Goal: Task Accomplishment & Management: Manage account settings

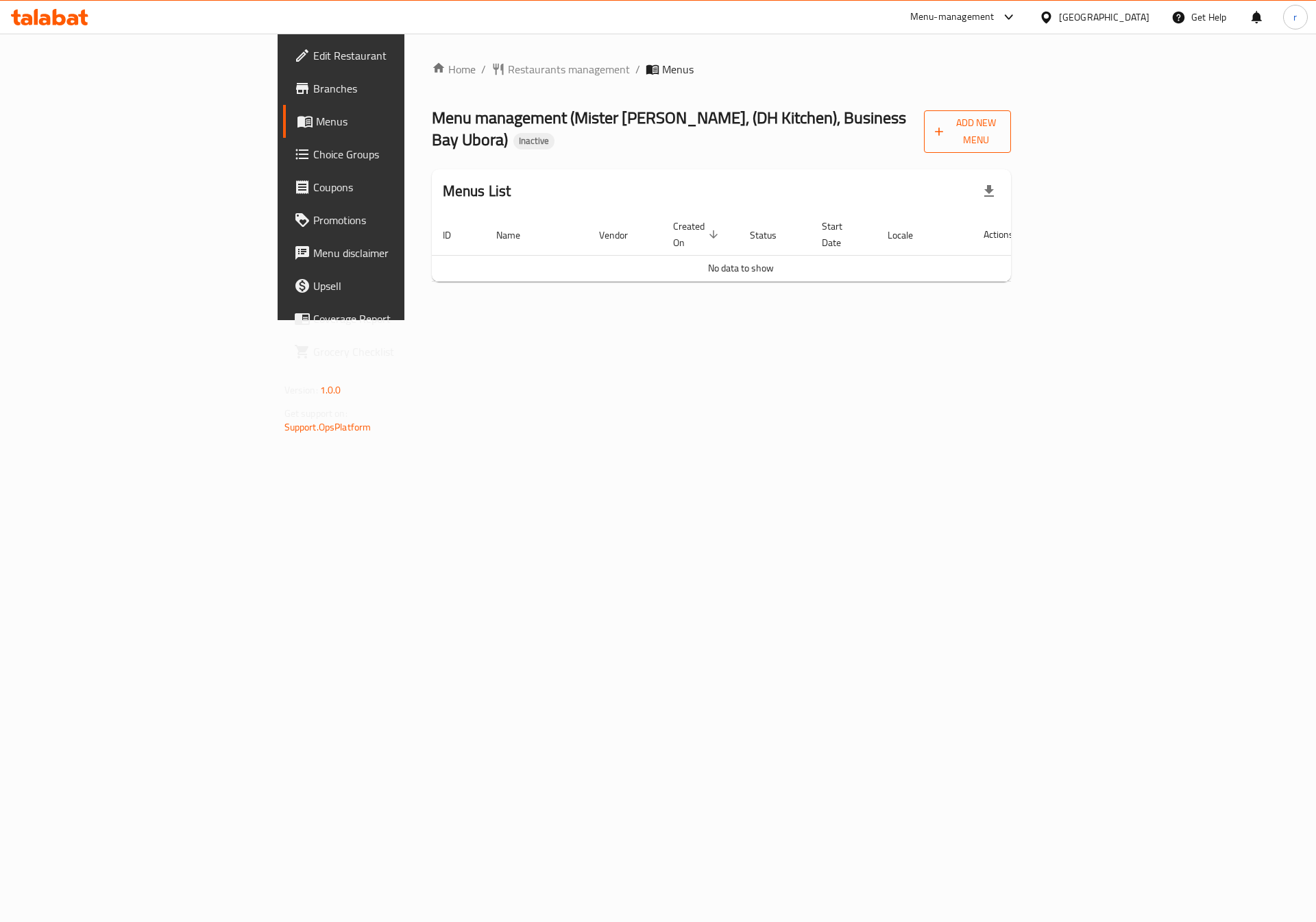
click at [1000, 128] on span "Add New Menu" at bounding box center [967, 132] width 65 height 35
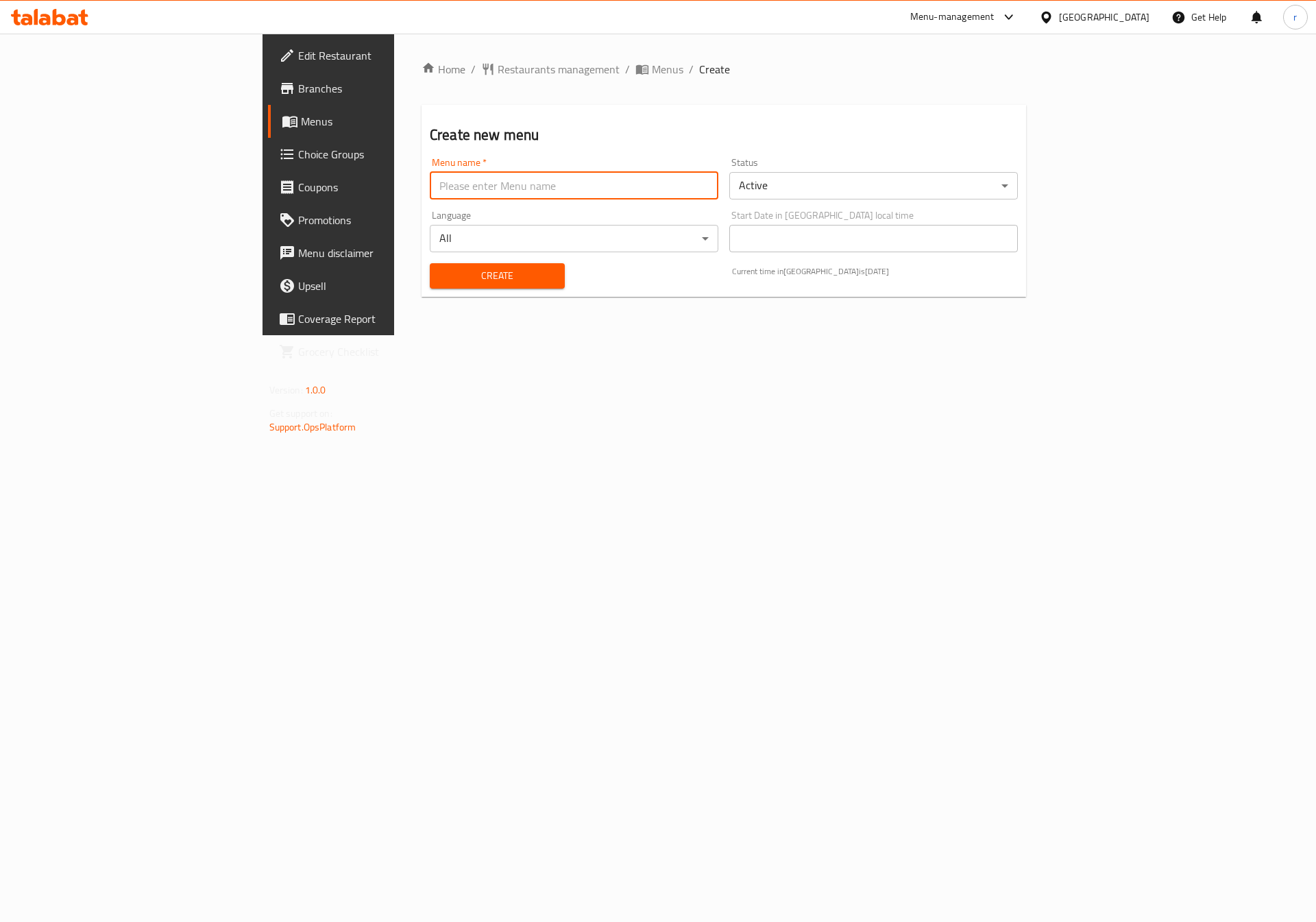
click at [527, 196] on input "text" at bounding box center [574, 186] width 288 height 28
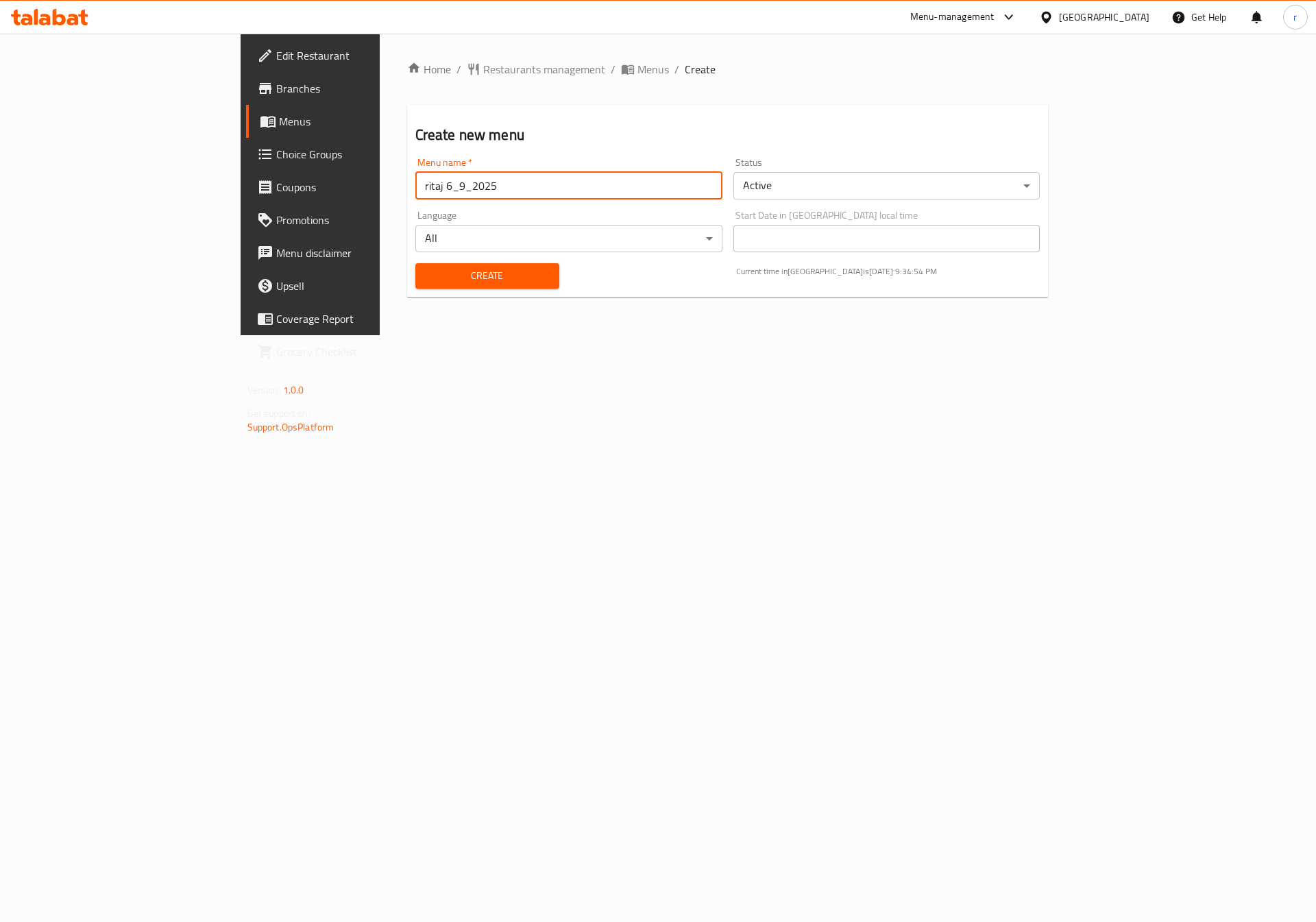
click at [415, 189] on input "ritaj 6_9_2025" at bounding box center [569, 186] width 307 height 28
type input "ritaj 10_9_2025"
click at [454, 271] on span "Create" at bounding box center [487, 275] width 122 height 17
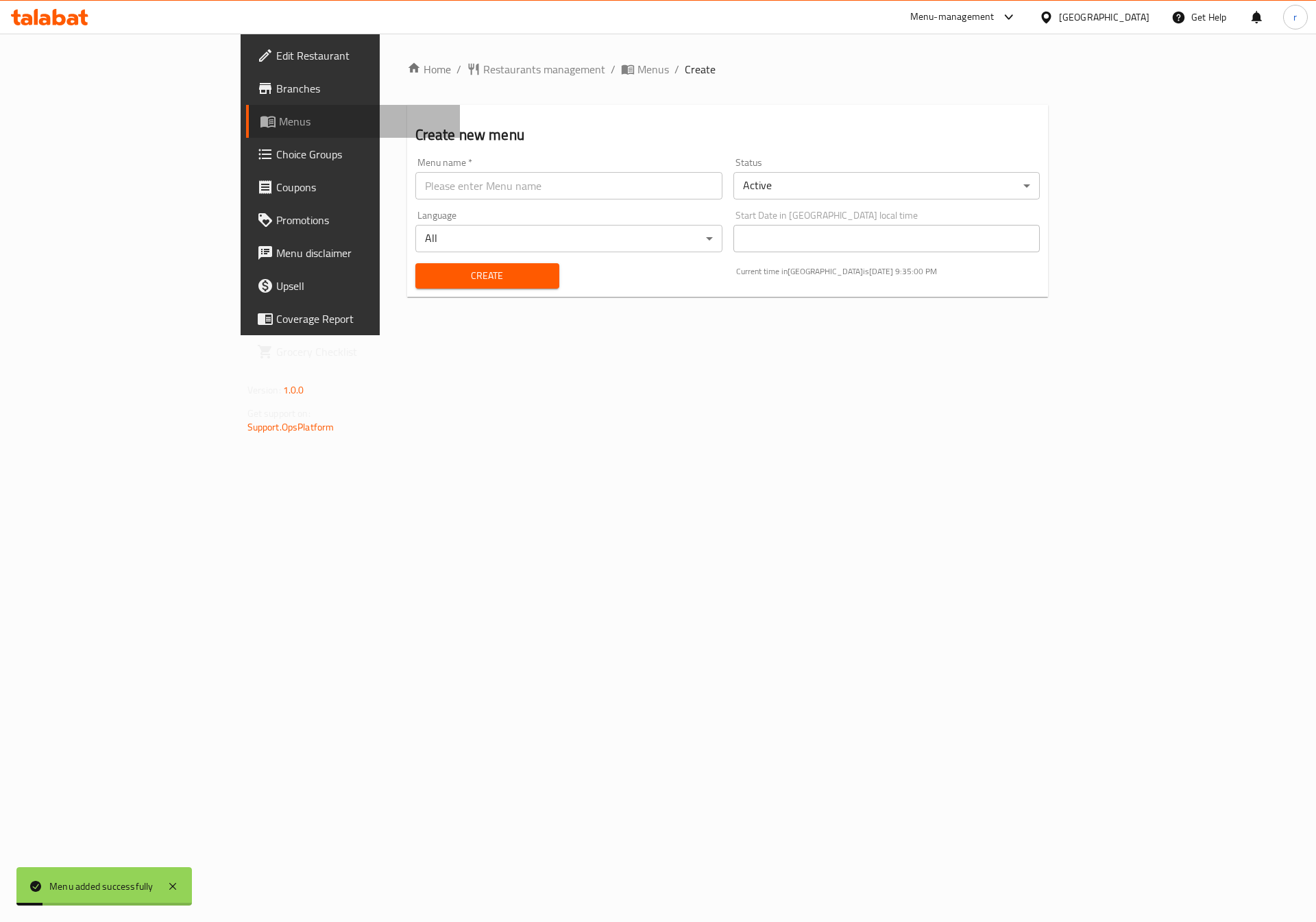
click at [279, 118] on span "Menus" at bounding box center [364, 121] width 170 height 17
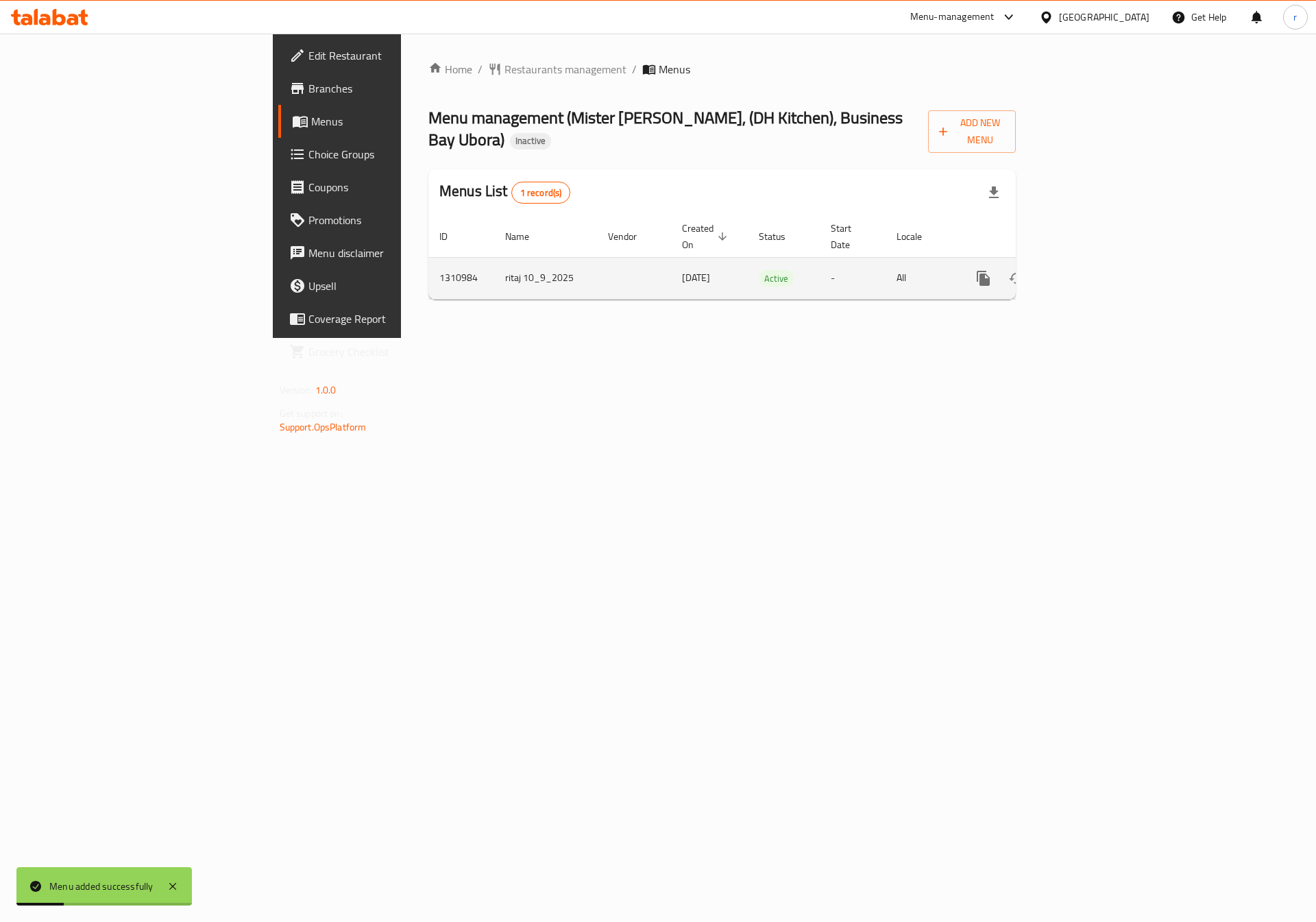
click at [1090, 270] on icon "enhanced table" at bounding box center [1082, 278] width 17 height 17
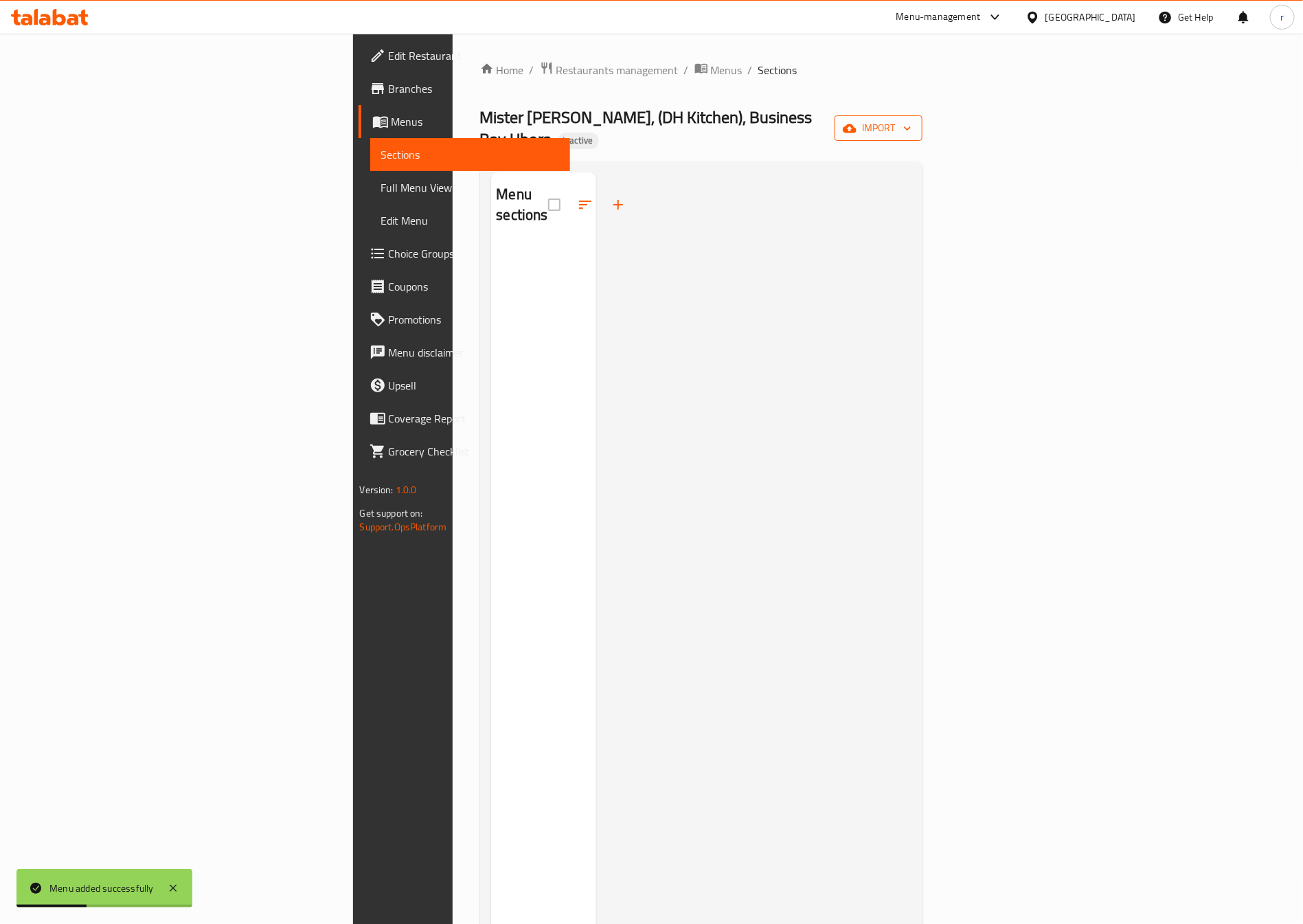
click at [923, 120] on button "import" at bounding box center [878, 128] width 88 height 26
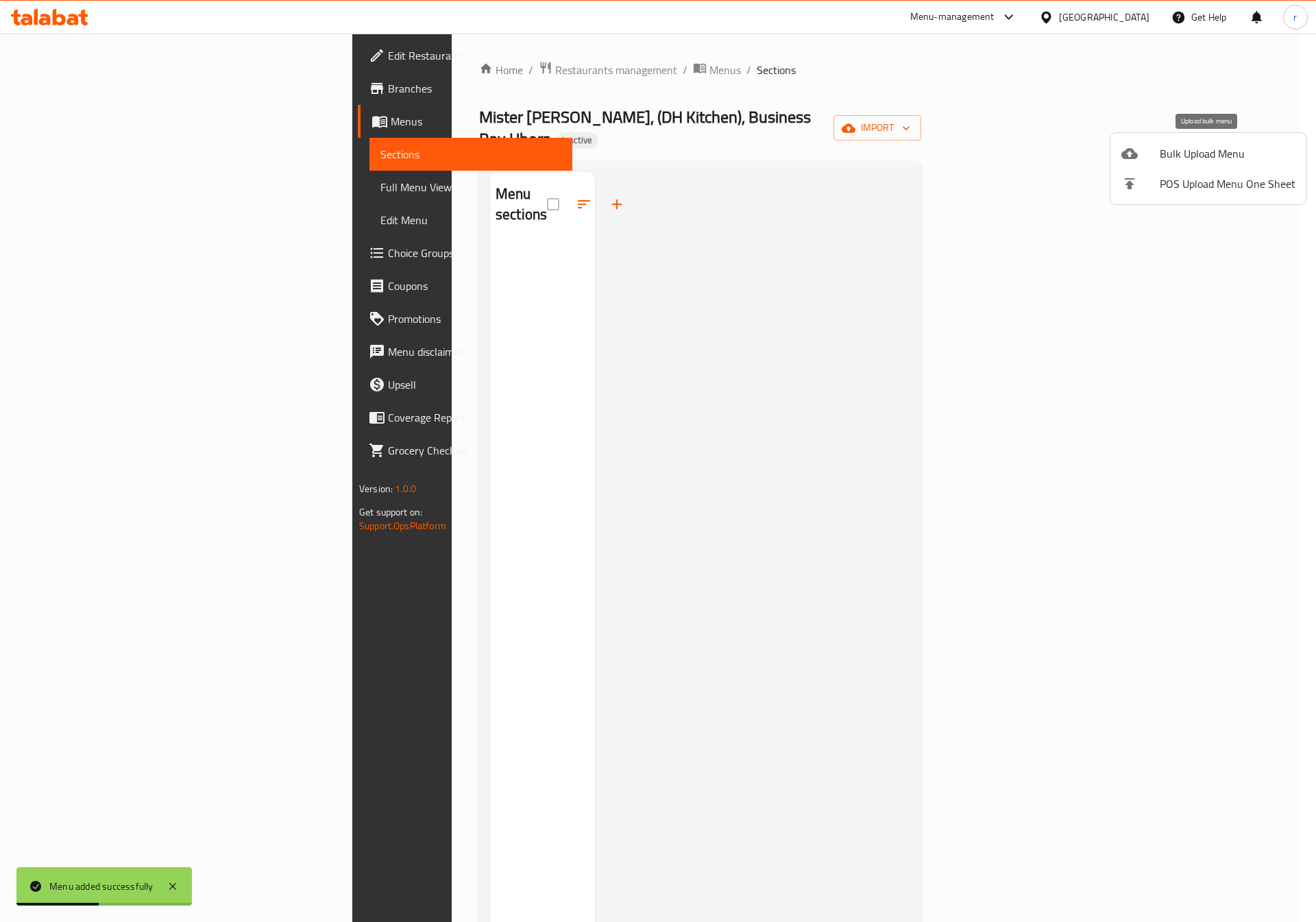
click at [1166, 150] on span "Bulk Upload Menu" at bounding box center [1227, 154] width 136 height 17
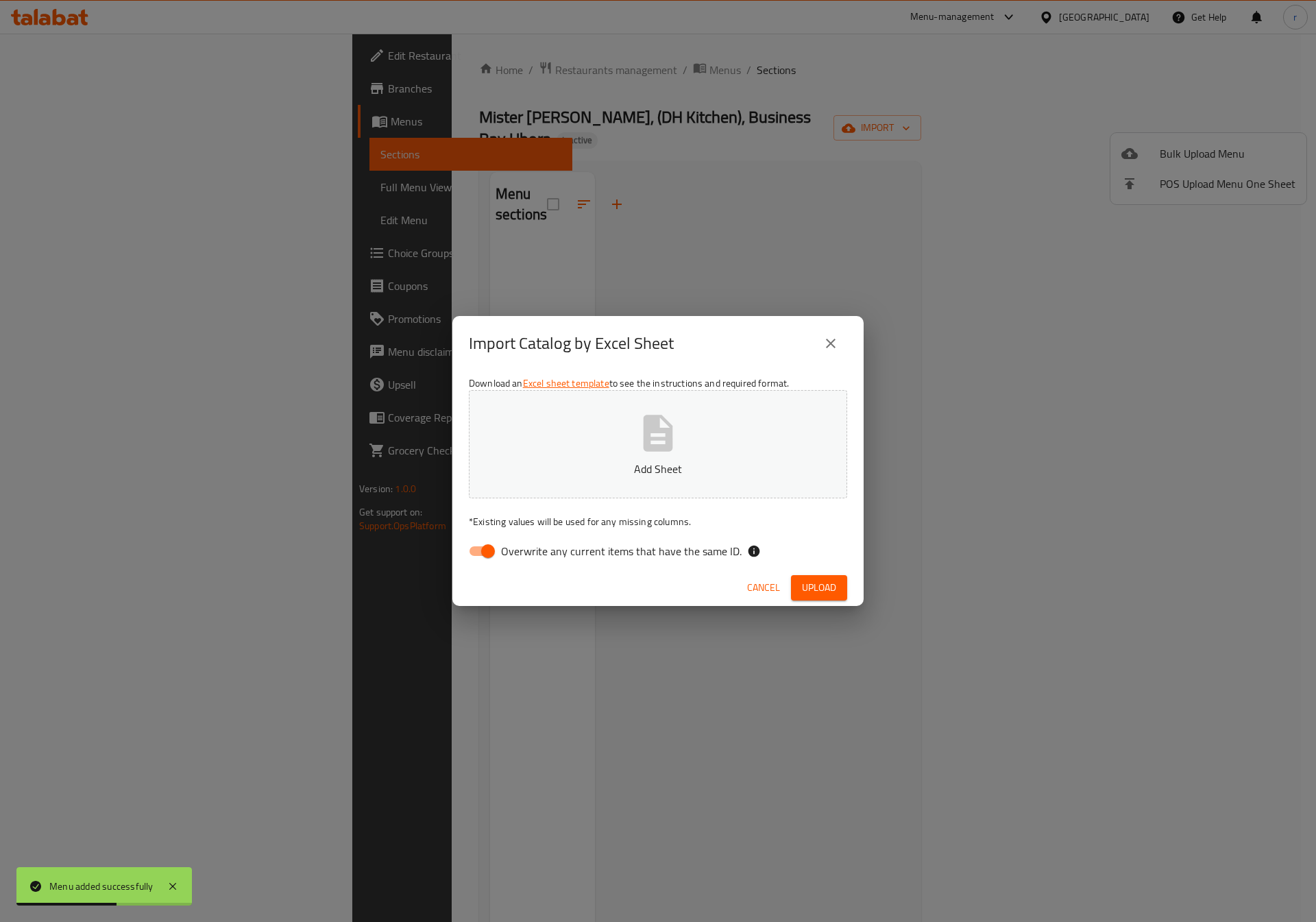
click at [488, 549] on input "Overwrite any current items that have the same ID." at bounding box center [487, 551] width 78 height 26
checkbox input "false"
click at [569, 452] on button "Add Sheet" at bounding box center [658, 444] width 378 height 108
click at [823, 586] on span "Upload" at bounding box center [819, 587] width 35 height 17
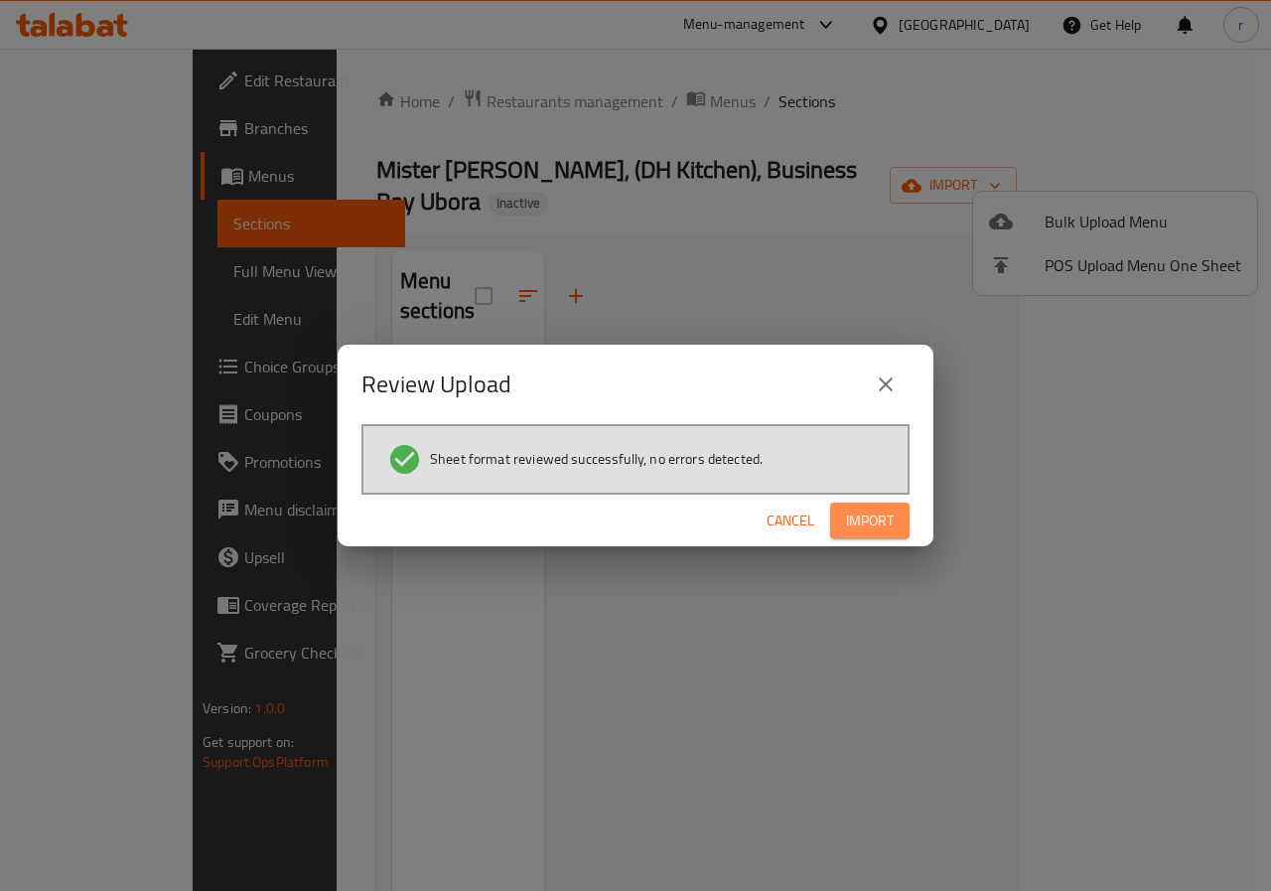
click at [895, 510] on button "Import" at bounding box center [869, 520] width 79 height 37
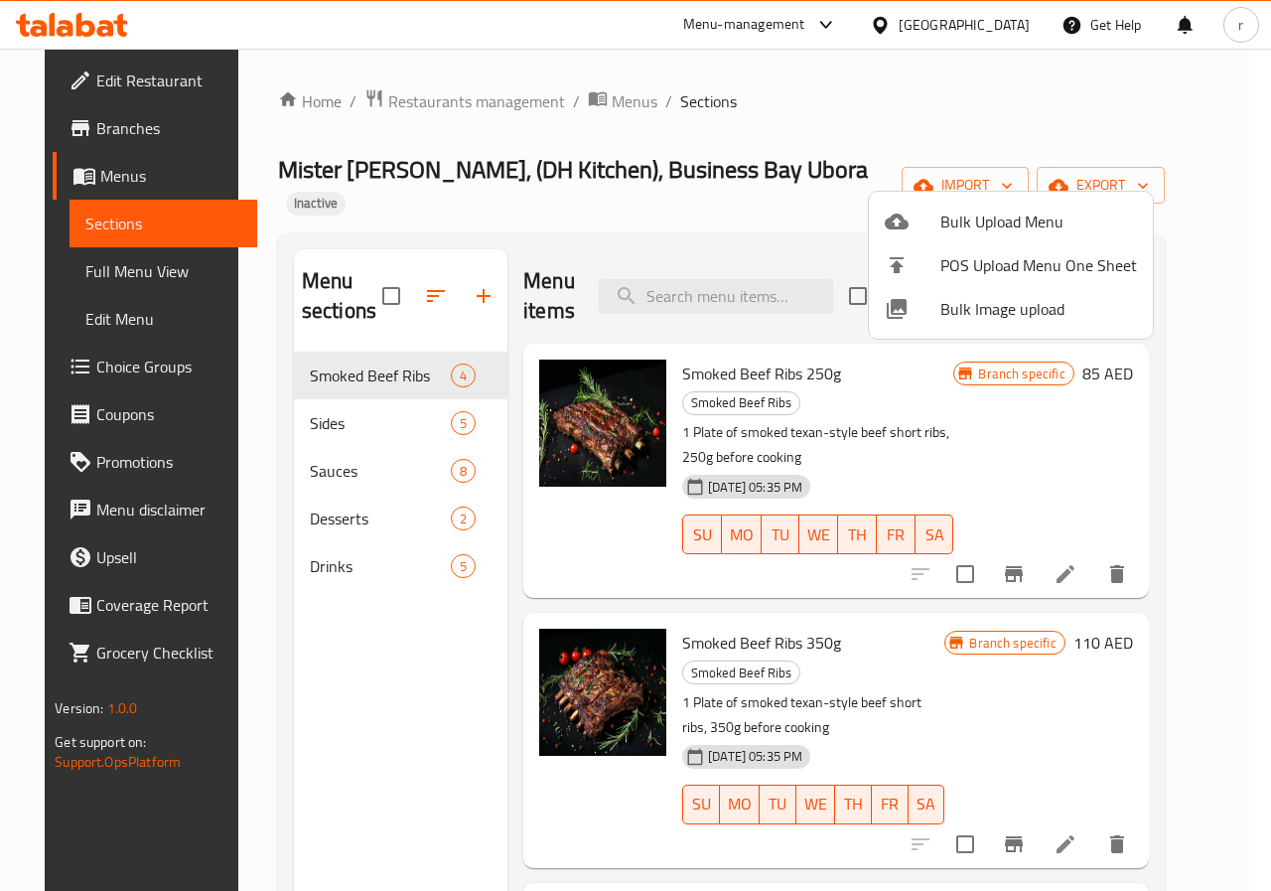
click at [849, 126] on div at bounding box center [635, 445] width 1271 height 891
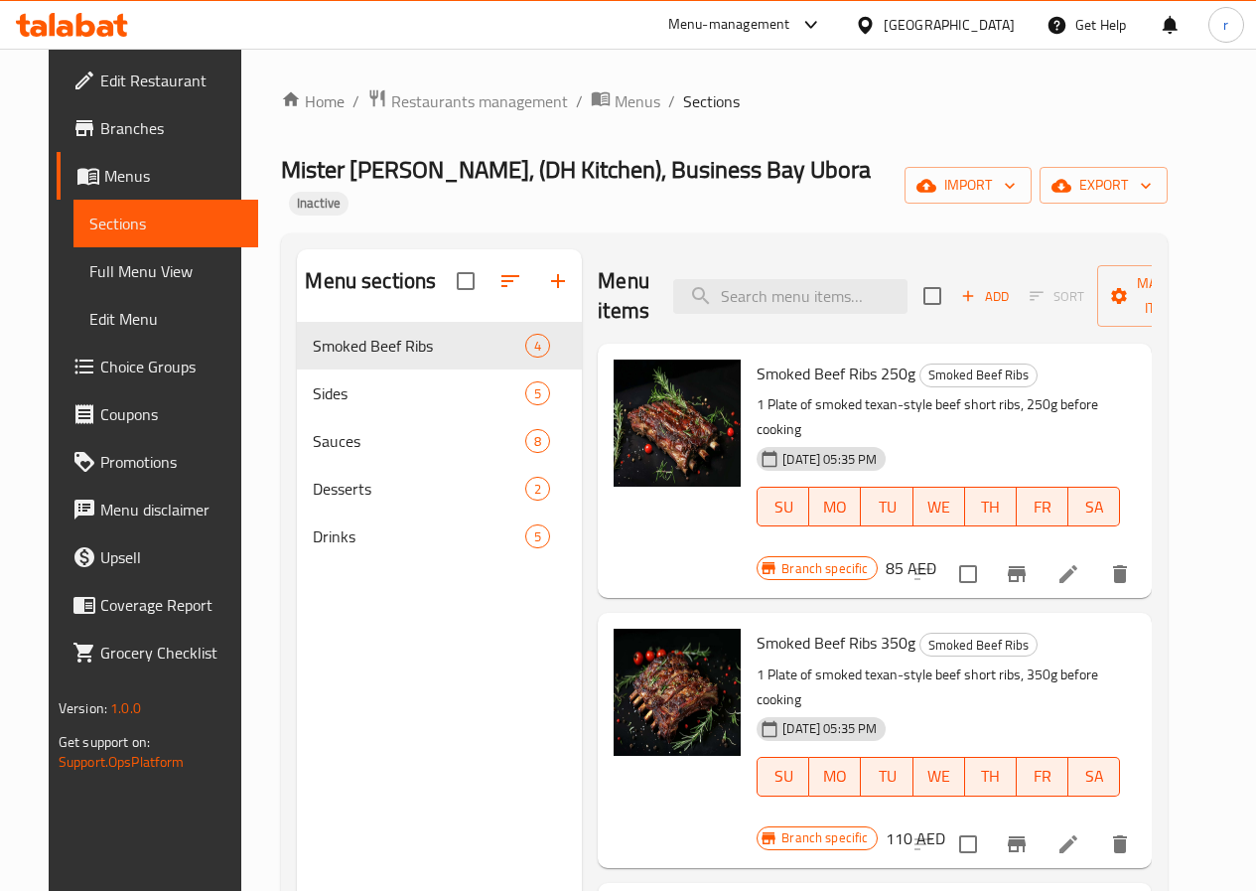
click at [673, 186] on span "Mister [PERSON_NAME], (DH Kitchen), Business Bay Ubora" at bounding box center [576, 169] width 590 height 45
click at [661, 188] on span "Mister [PERSON_NAME], (DH Kitchen), Business Bay Ubora" at bounding box center [576, 169] width 590 height 45
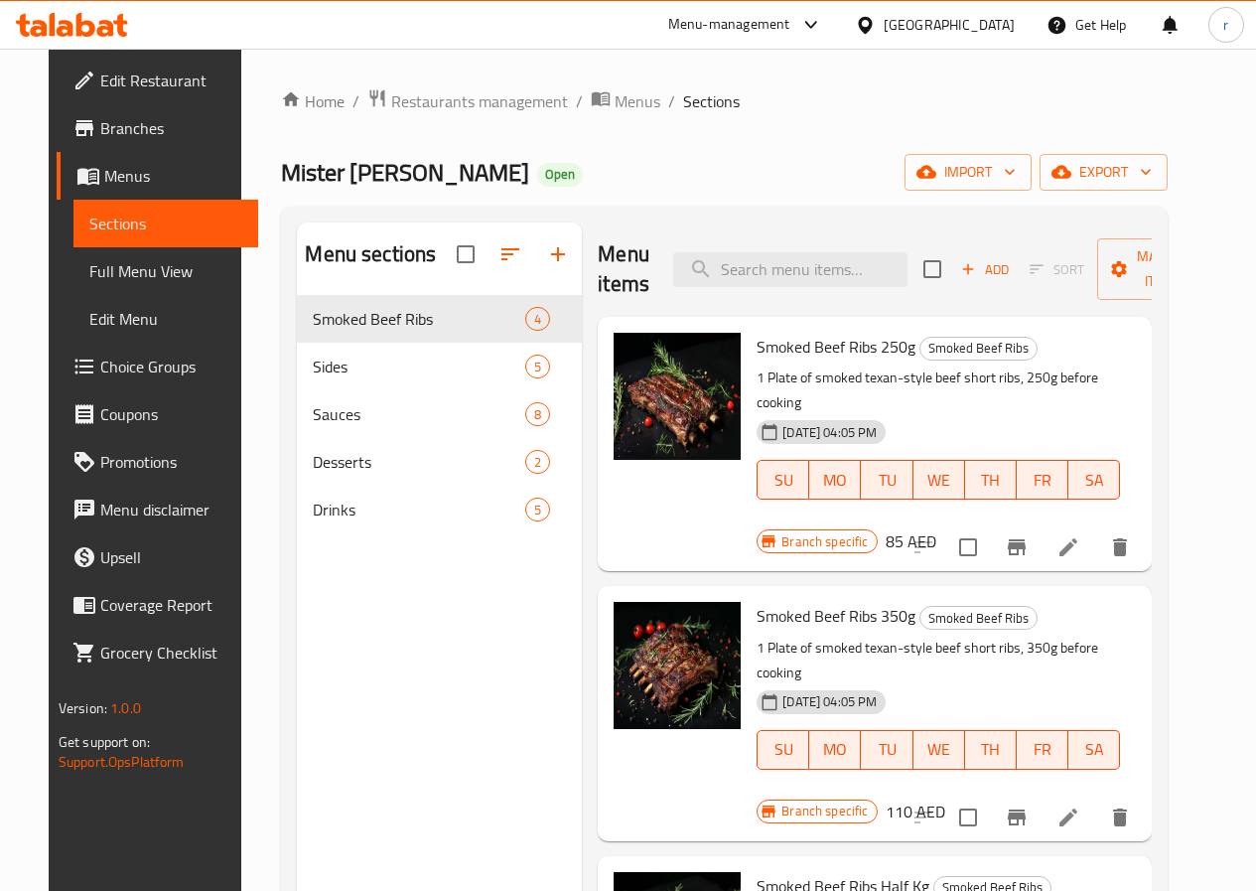
click at [89, 227] on span "Sections" at bounding box center [165, 224] width 153 height 24
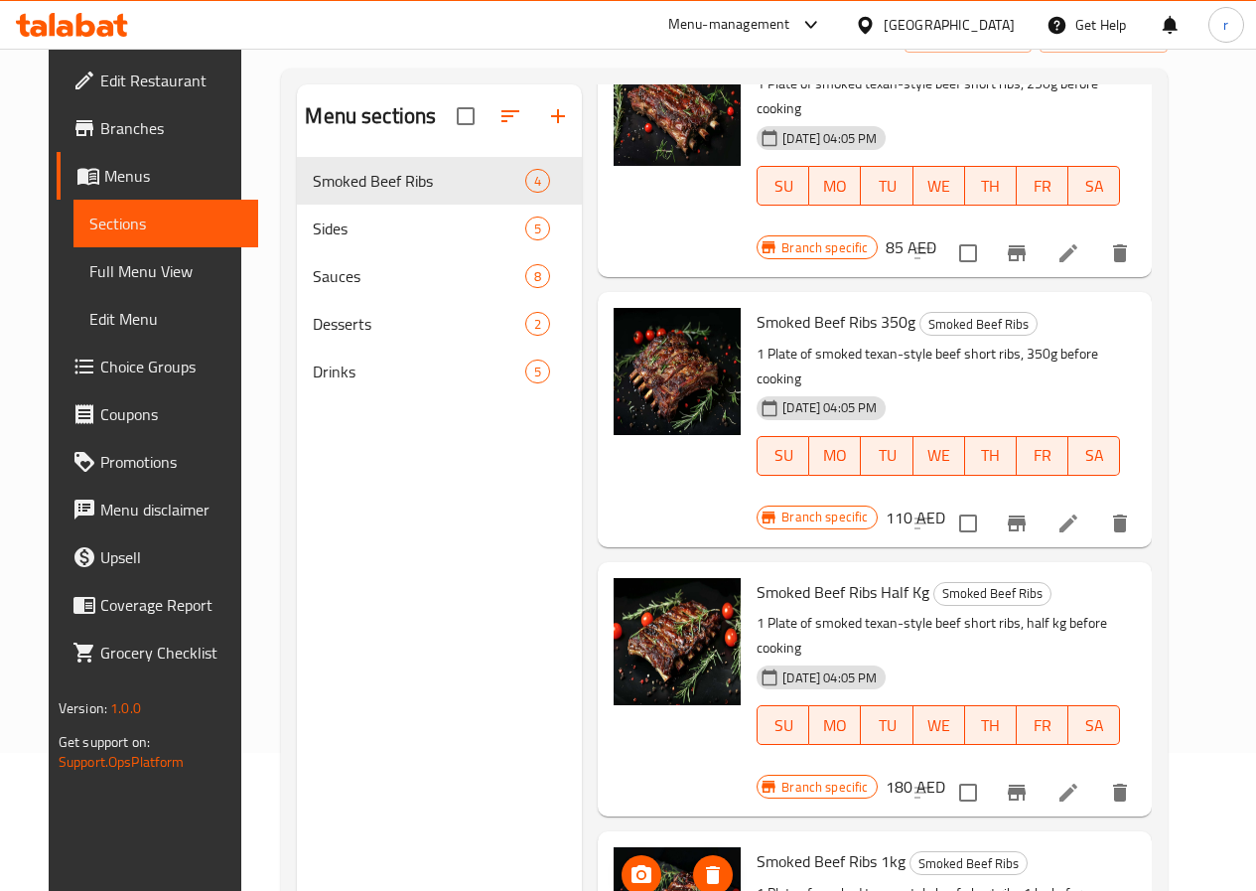
scroll to position [278, 0]
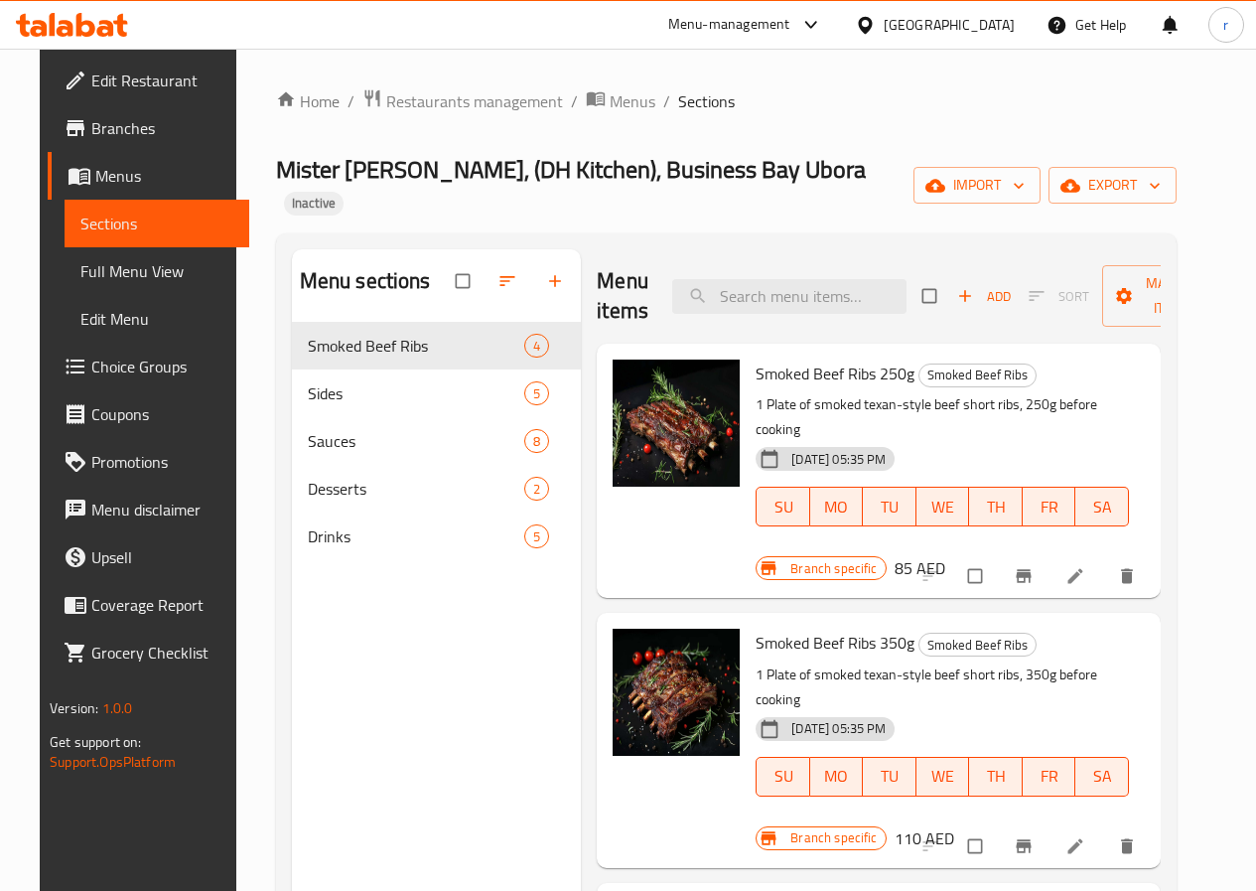
click at [662, 180] on span "Mister [PERSON_NAME], (DH Kitchen), Business Bay Ubora" at bounding box center [571, 169] width 590 height 45
click at [91, 128] on span "Branches" at bounding box center [162, 128] width 142 height 24
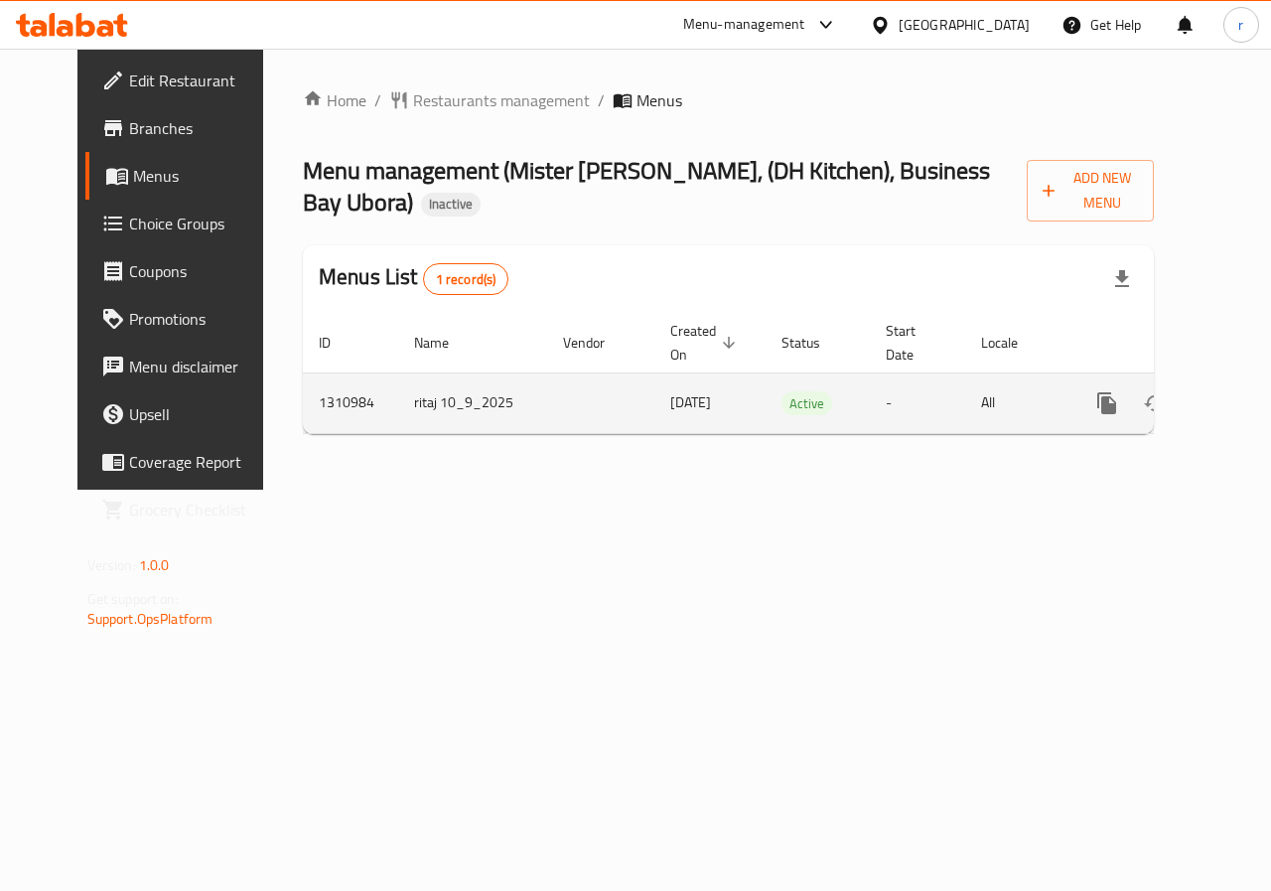
click at [1238, 391] on icon "enhanced table" at bounding box center [1250, 403] width 24 height 24
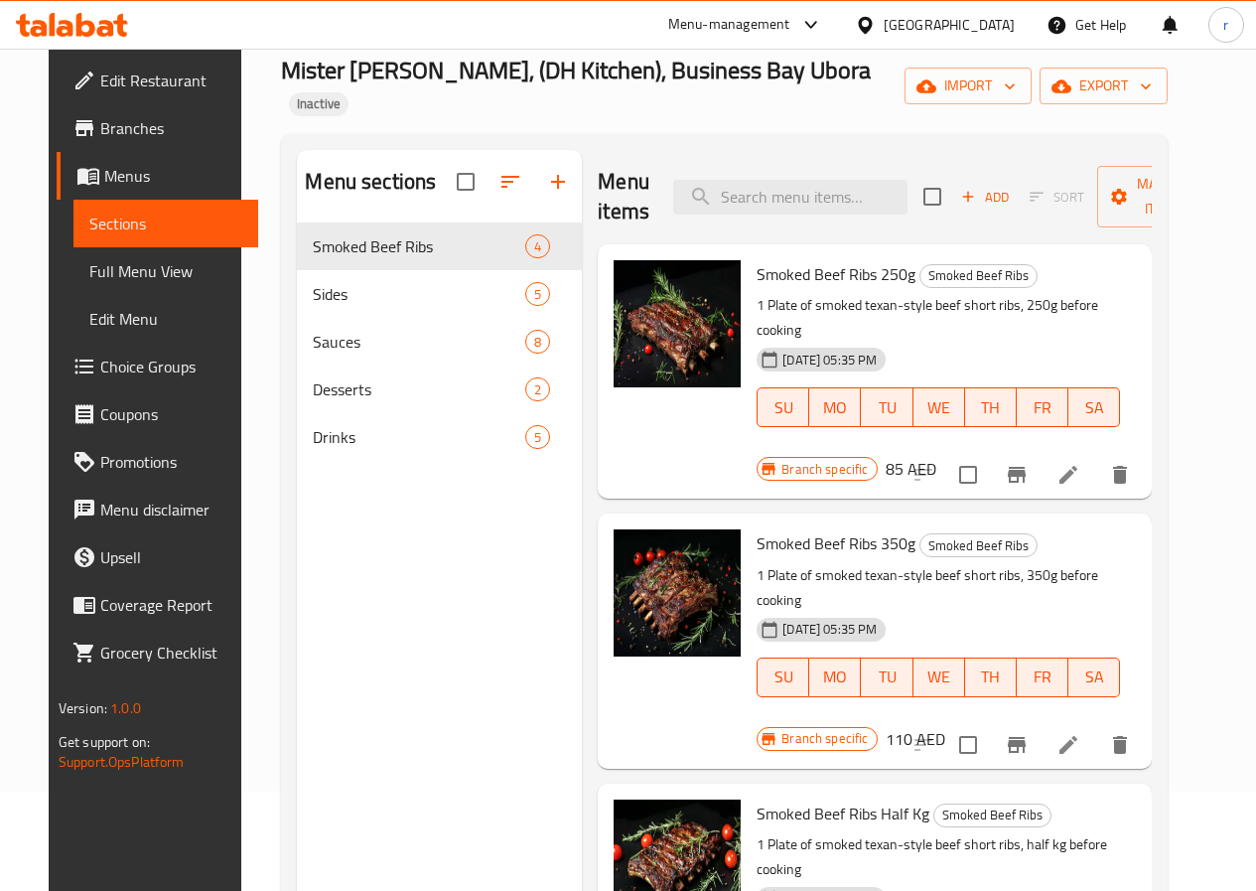
scroll to position [99, 0]
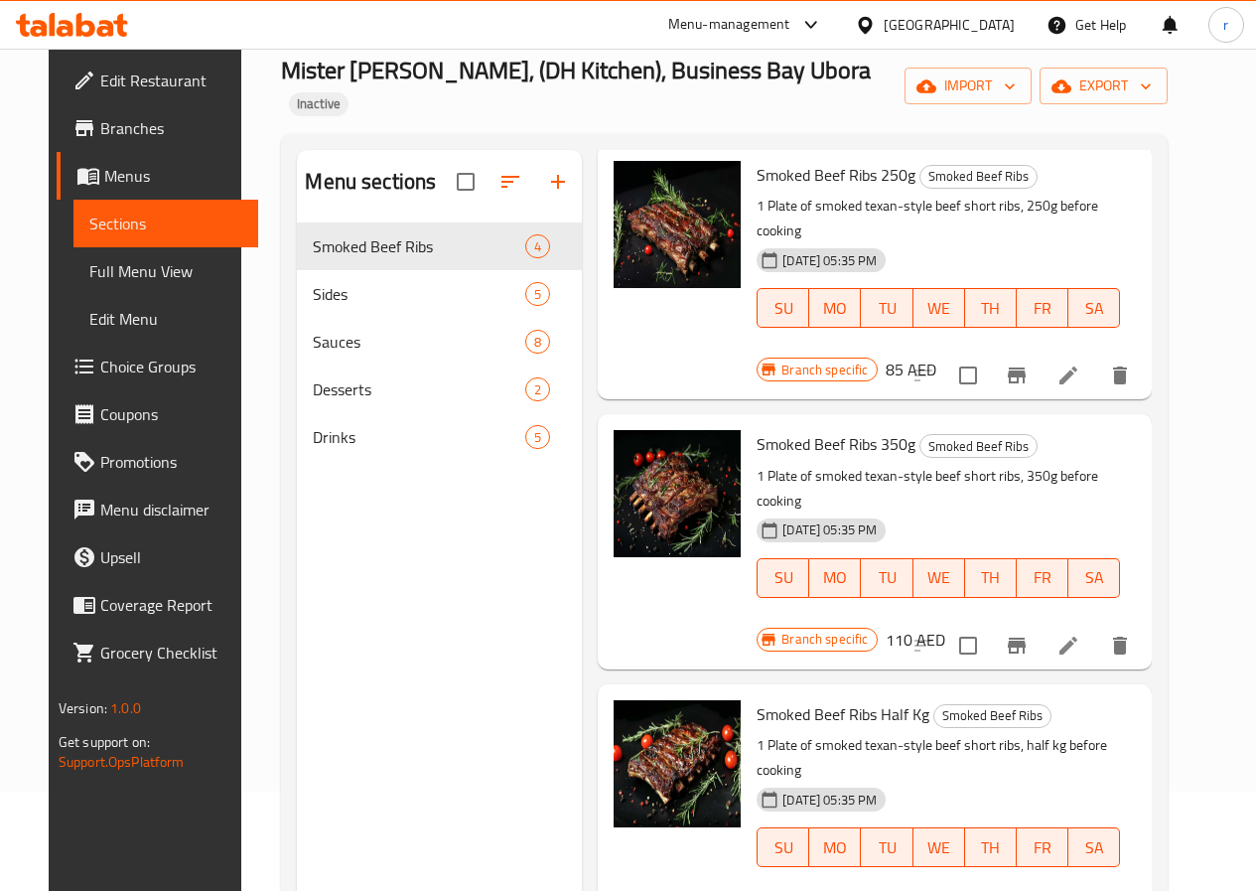
click at [89, 278] on span "Full Menu View" at bounding box center [165, 271] width 153 height 24
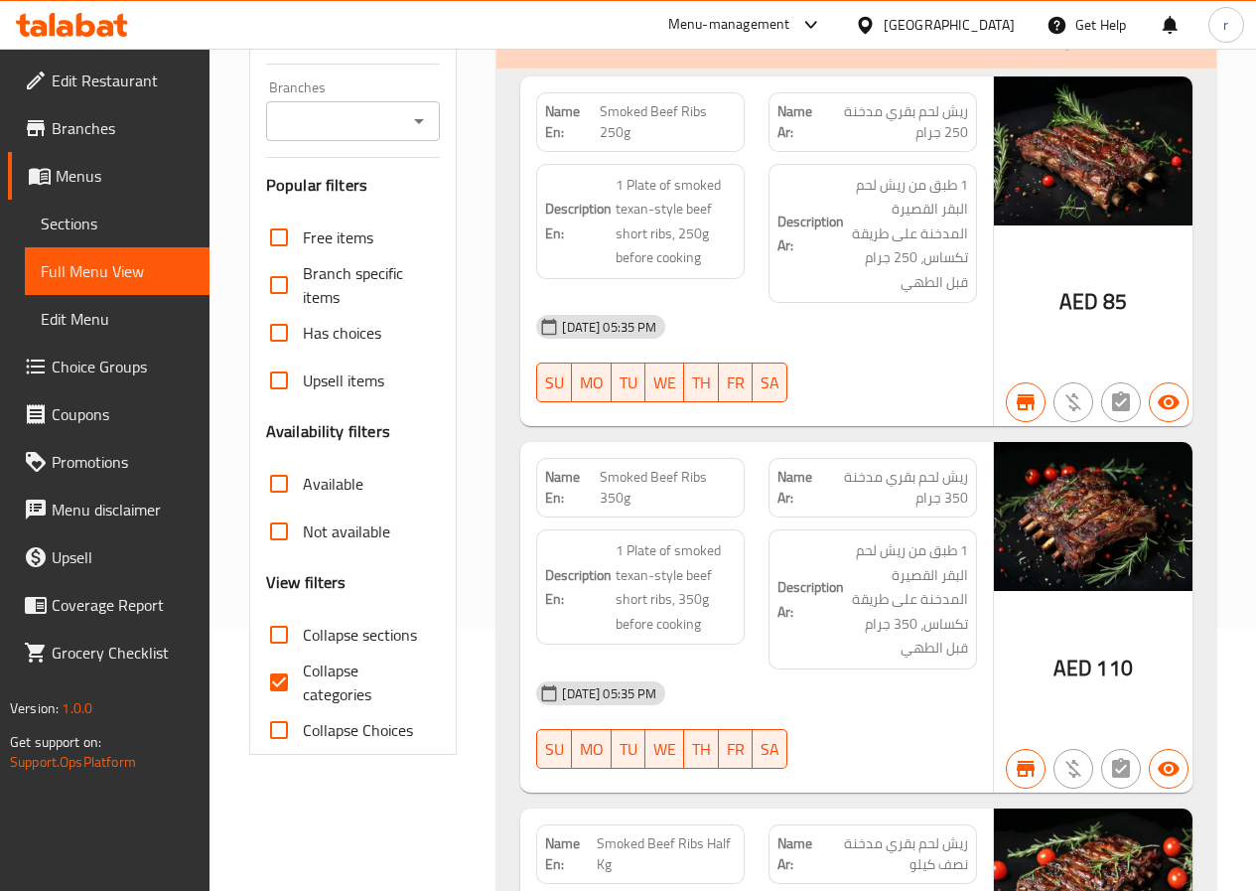
scroll to position [298, 0]
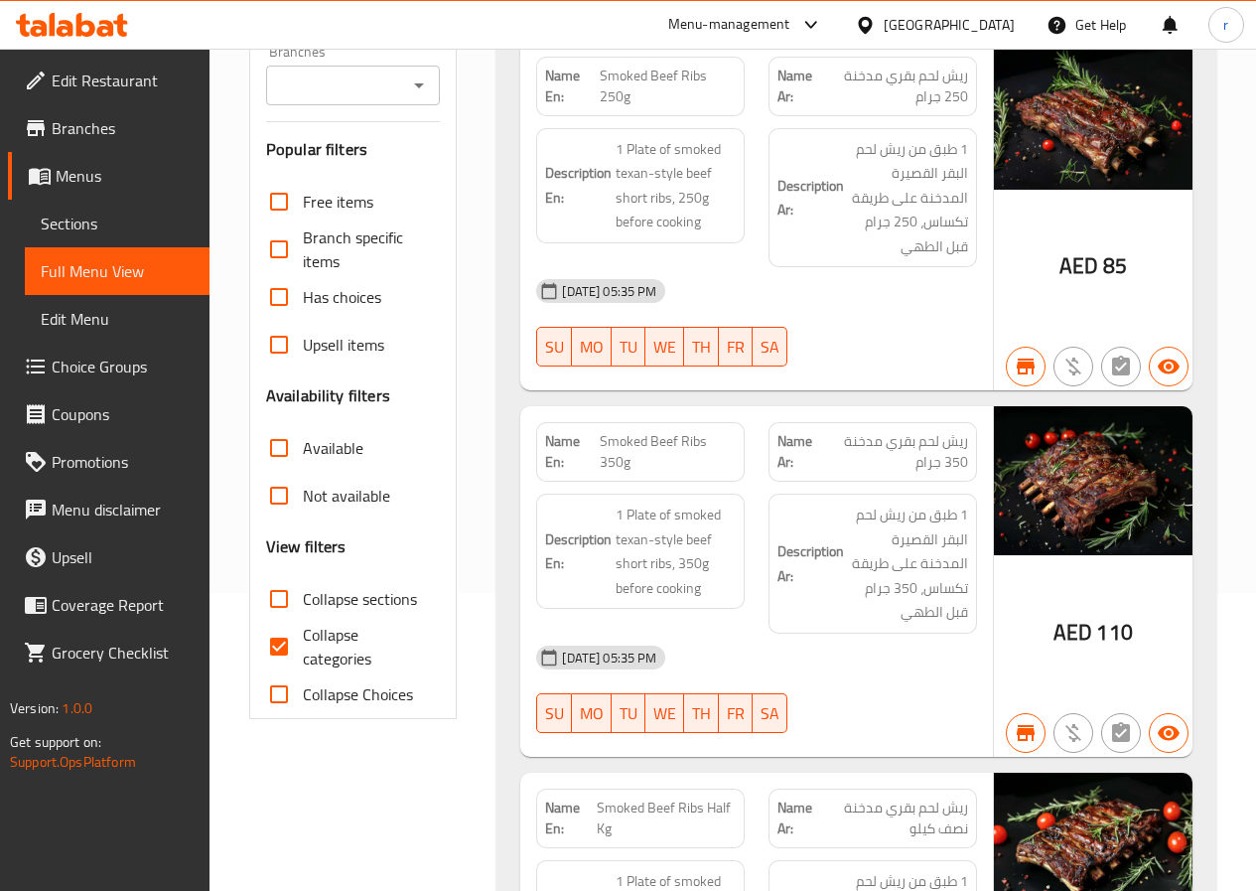
click at [281, 656] on input "Collapse categories" at bounding box center [279, 647] width 48 height 48
checkbox input "false"
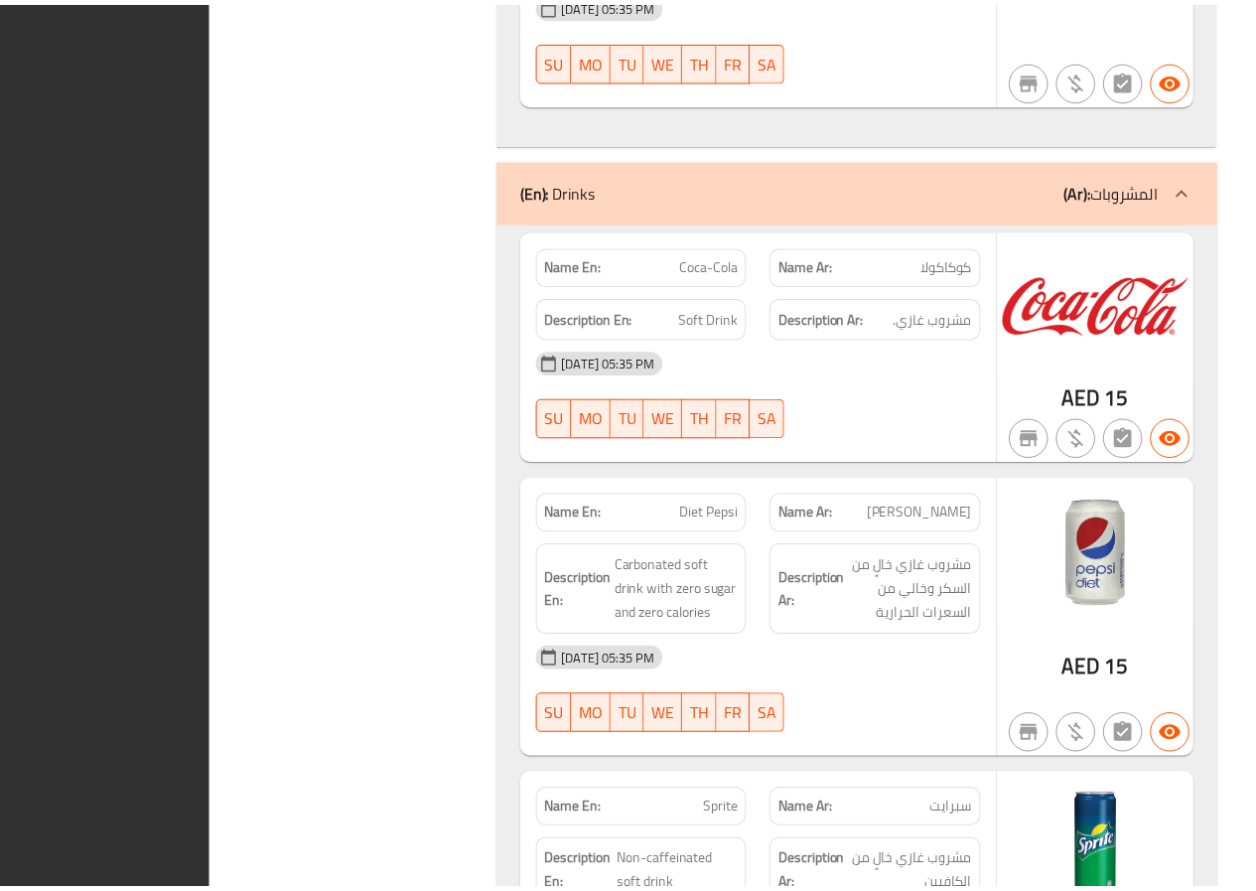
scroll to position [7557, 0]
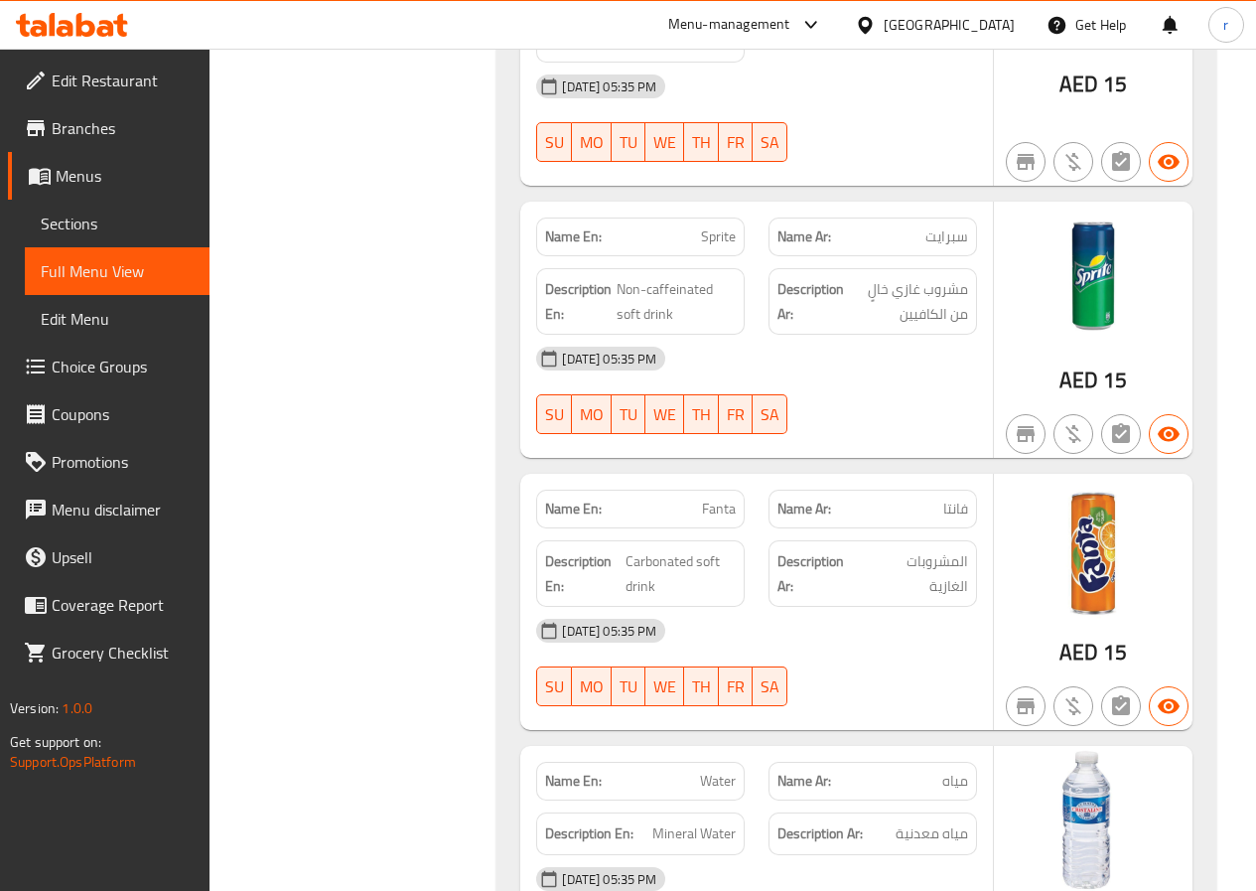
click at [61, 220] on span "Sections" at bounding box center [117, 224] width 153 height 24
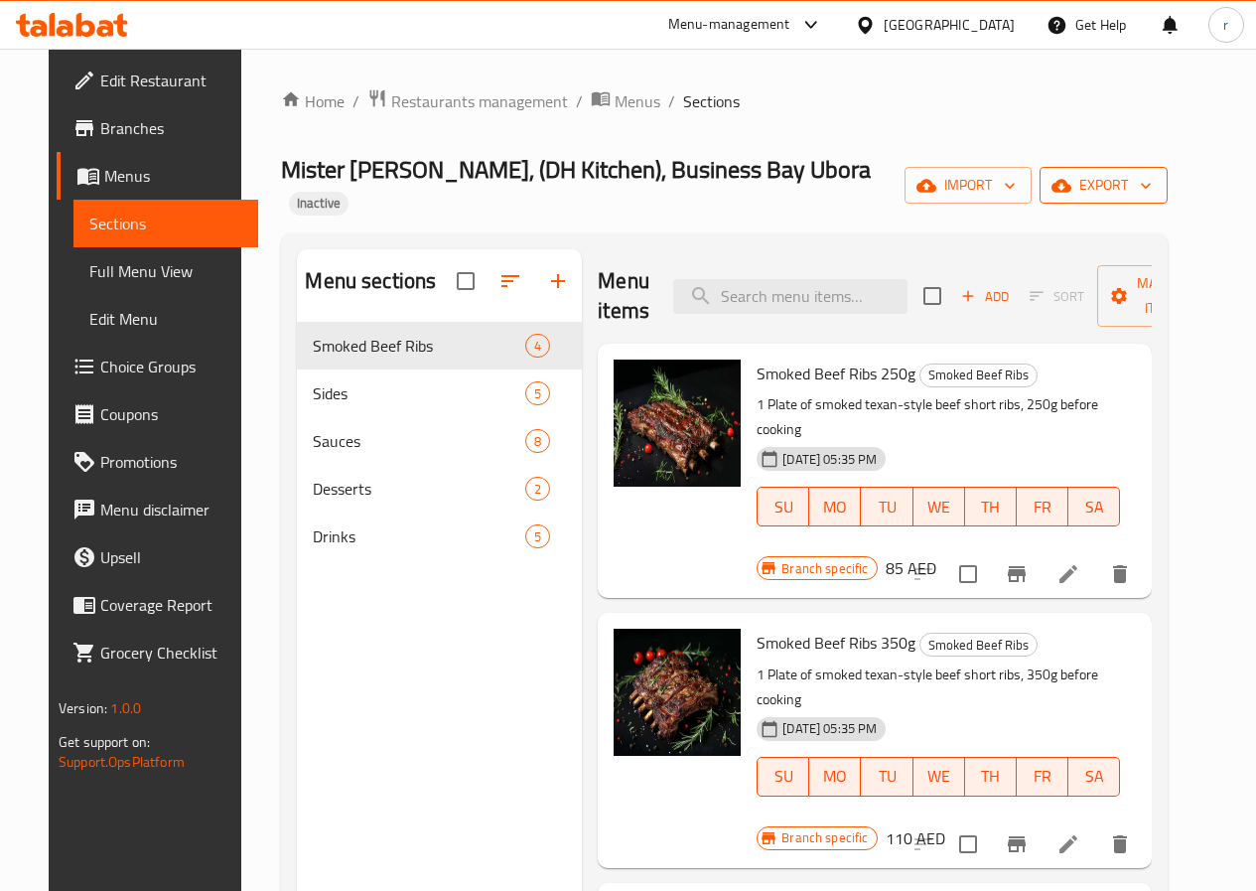
click at [1131, 185] on button "export" at bounding box center [1104, 185] width 128 height 37
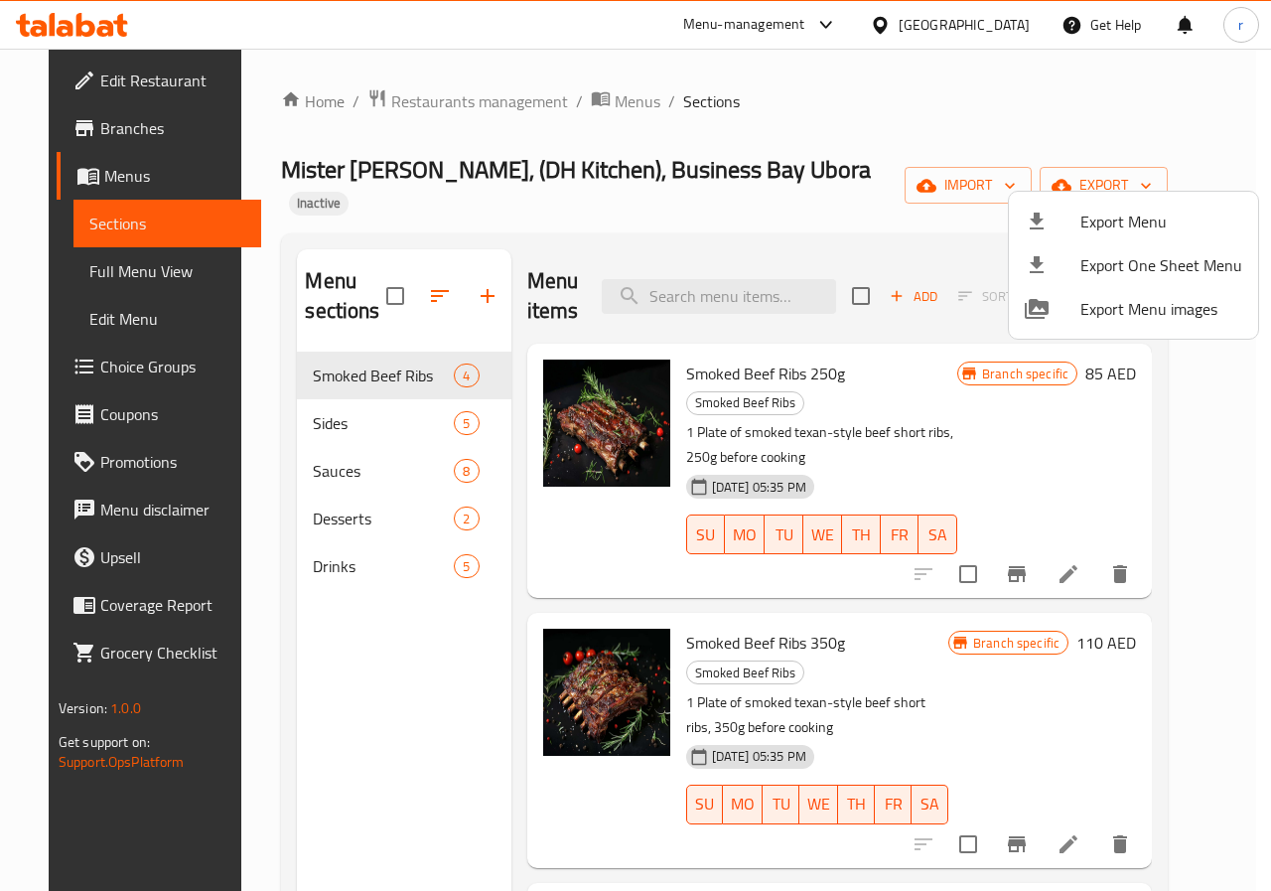
click at [836, 156] on div at bounding box center [635, 445] width 1271 height 891
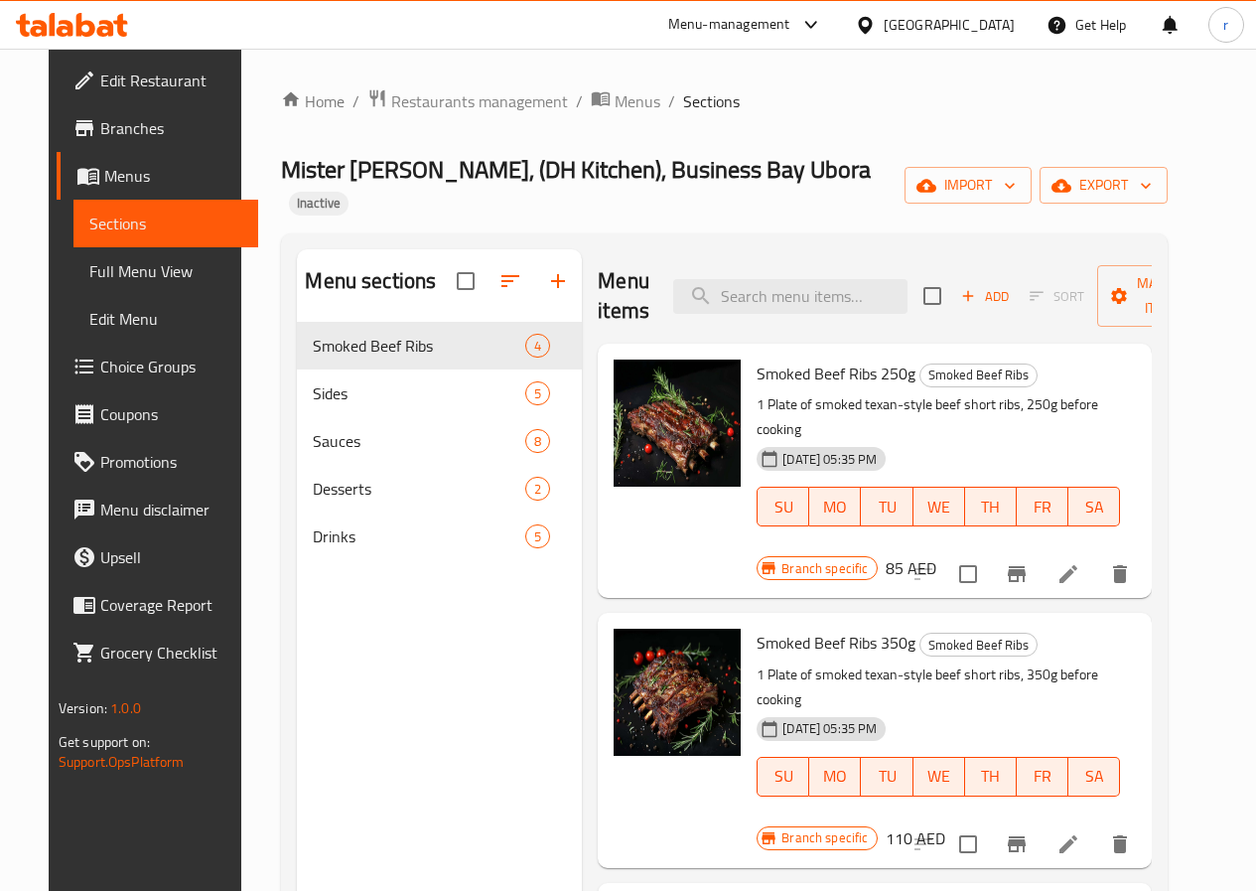
click at [69, 100] on link "Edit Restaurant" at bounding box center [158, 81] width 202 height 48
